Goal: Transaction & Acquisition: Purchase product/service

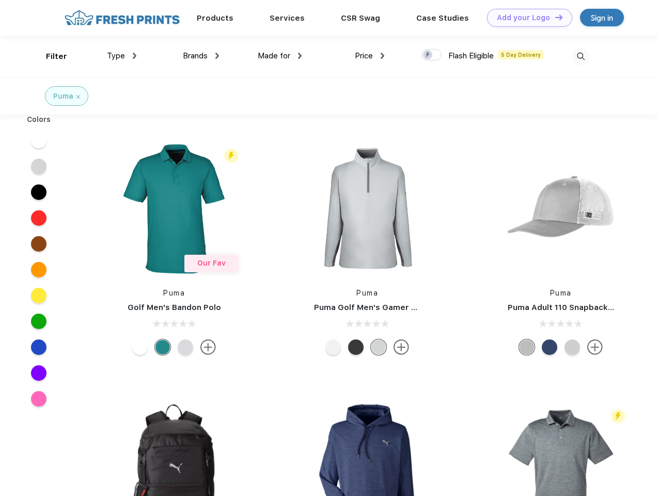
scroll to position [1, 0]
click at [526, 18] on link "Add your Logo Design Tool" at bounding box center [529, 18] width 85 height 18
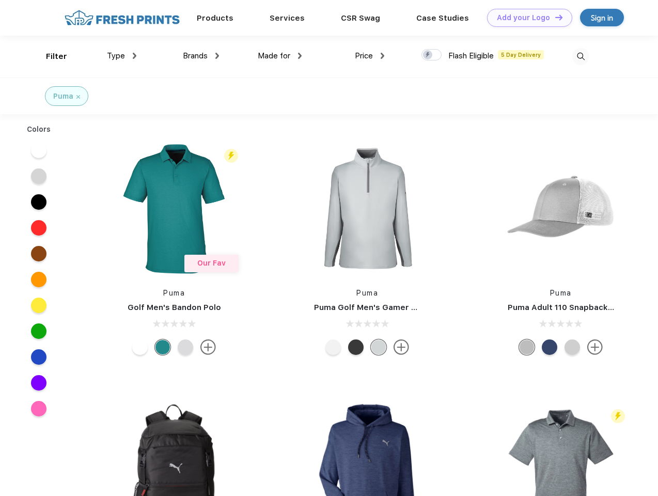
click at [0, 0] on div "Design Tool" at bounding box center [0, 0] width 0 height 0
click at [554, 17] on link "Add your Logo Design Tool" at bounding box center [529, 18] width 85 height 18
click at [50, 56] on div "Filter" at bounding box center [56, 57] width 21 height 12
click at [122, 56] on span "Type" at bounding box center [116, 55] width 18 height 9
click at [201, 56] on span "Brands" at bounding box center [195, 55] width 25 height 9
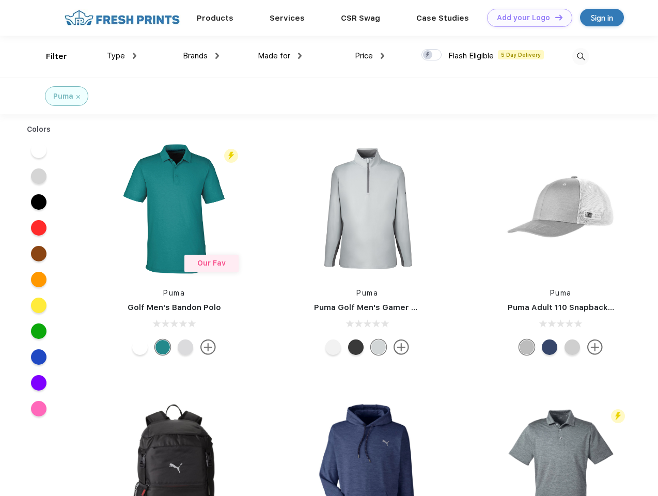
click at [280, 56] on span "Made for" at bounding box center [274, 55] width 33 height 9
click at [370, 56] on span "Price" at bounding box center [364, 55] width 18 height 9
click at [432, 55] on div at bounding box center [432, 54] width 20 height 11
click at [428, 55] on input "checkbox" at bounding box center [425, 52] width 7 height 7
click at [581, 56] on img at bounding box center [580, 56] width 17 height 17
